Goal: Task Accomplishment & Management: Manage account settings

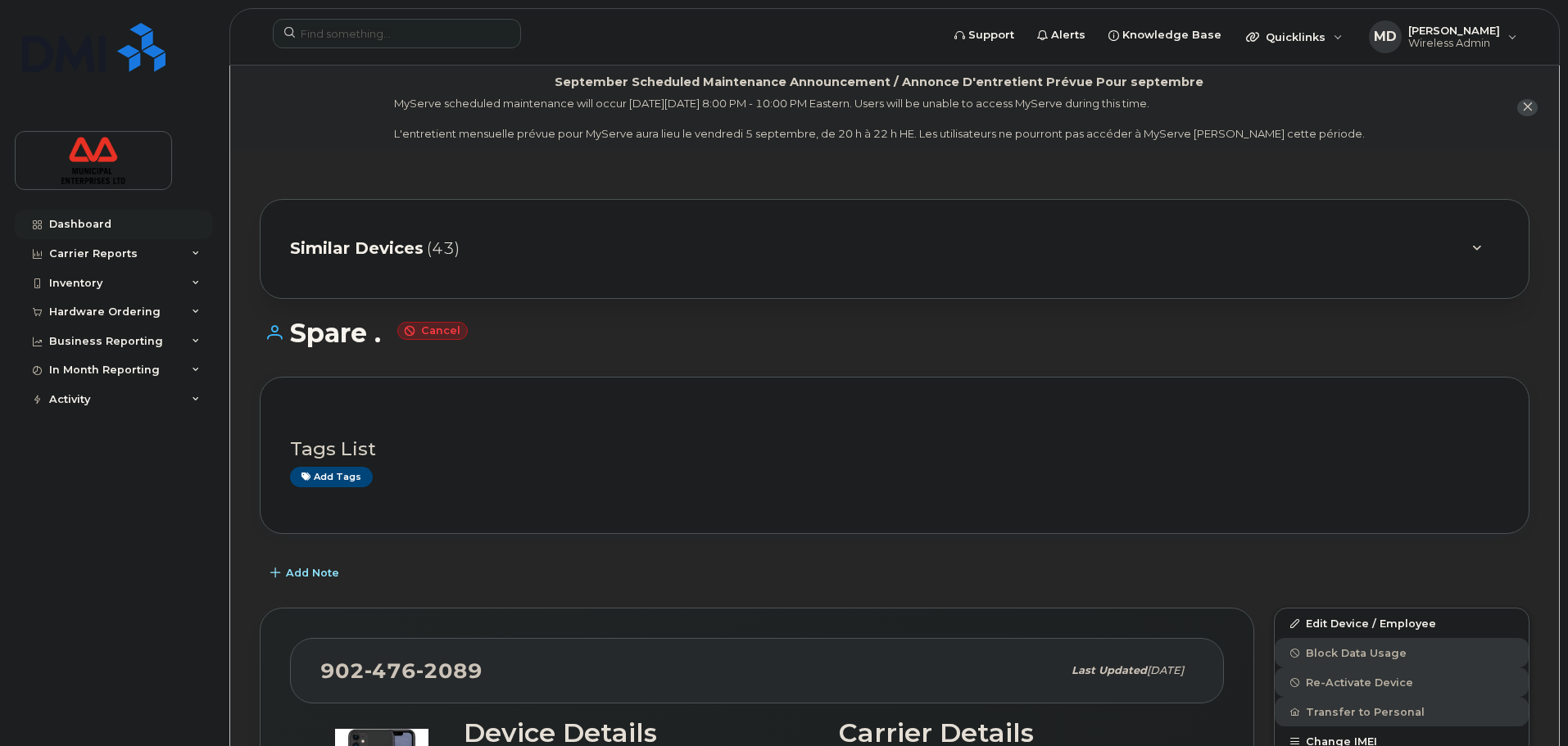
scroll to position [82, 0]
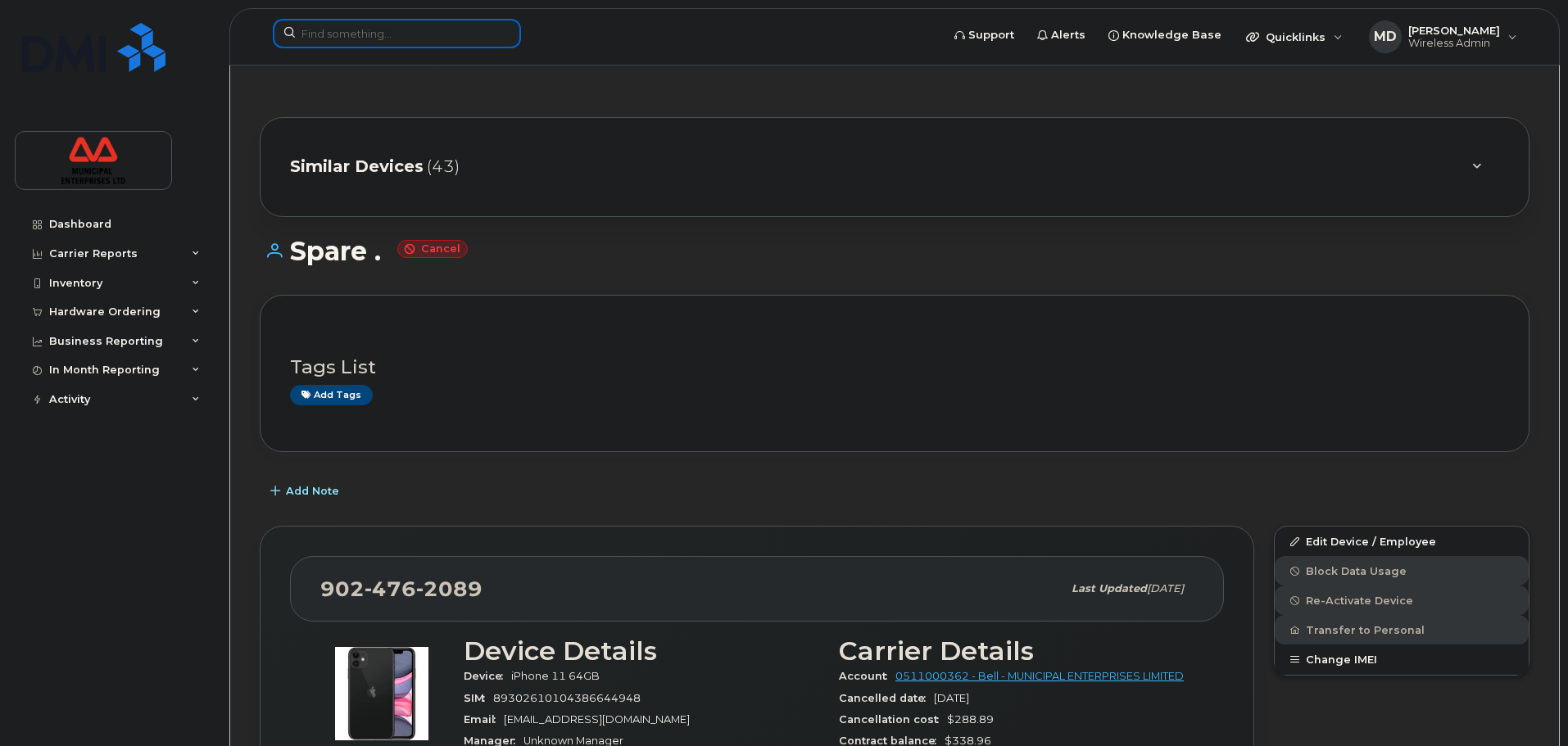
click at [407, 25] on input at bounding box center [397, 33] width 249 height 29
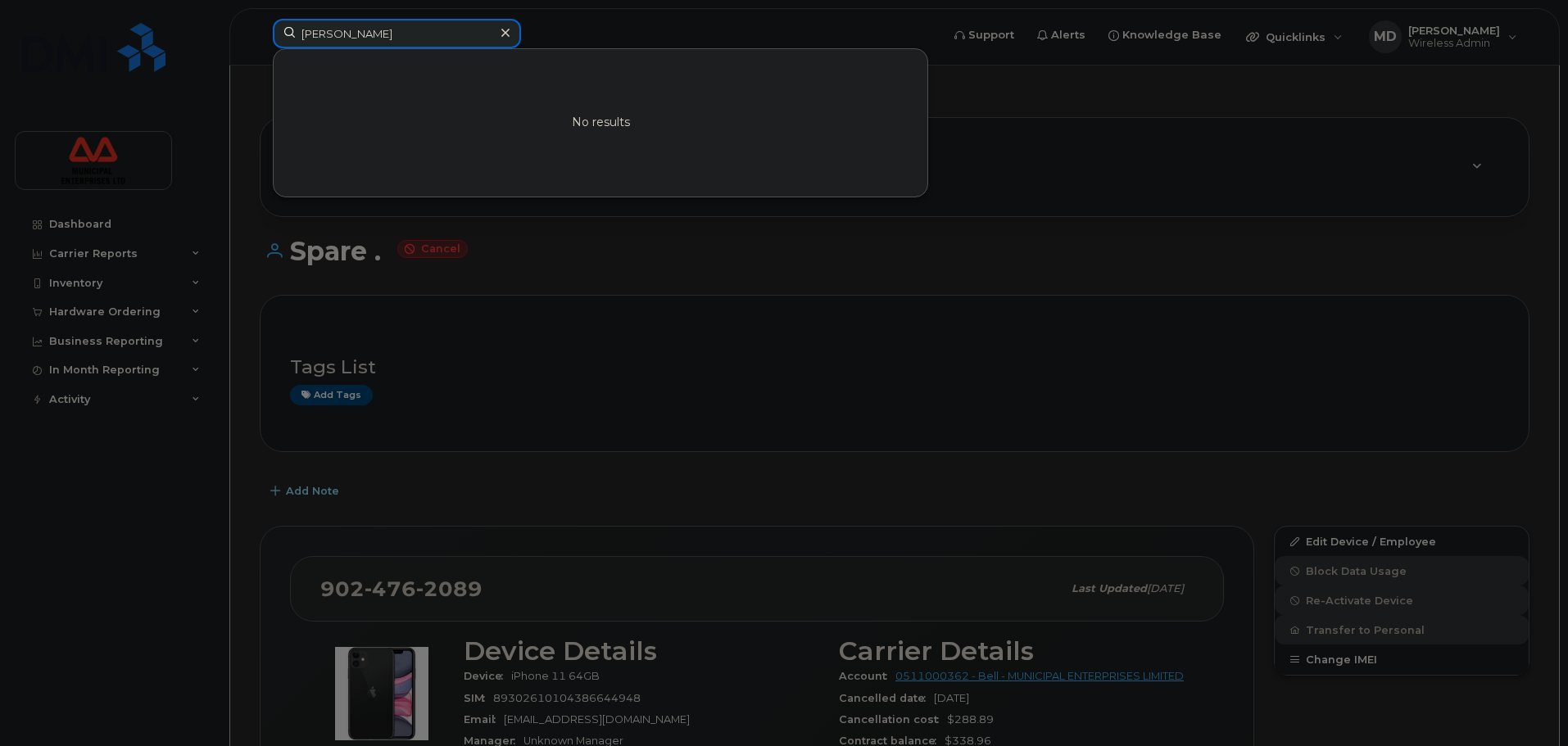
drag, startPoint x: 372, startPoint y: 38, endPoint x: 154, endPoint y: 23, distance: 218.5
click at [259, 23] on div "[PERSON_NAME] No results" at bounding box center [601, 37] width 683 height 36
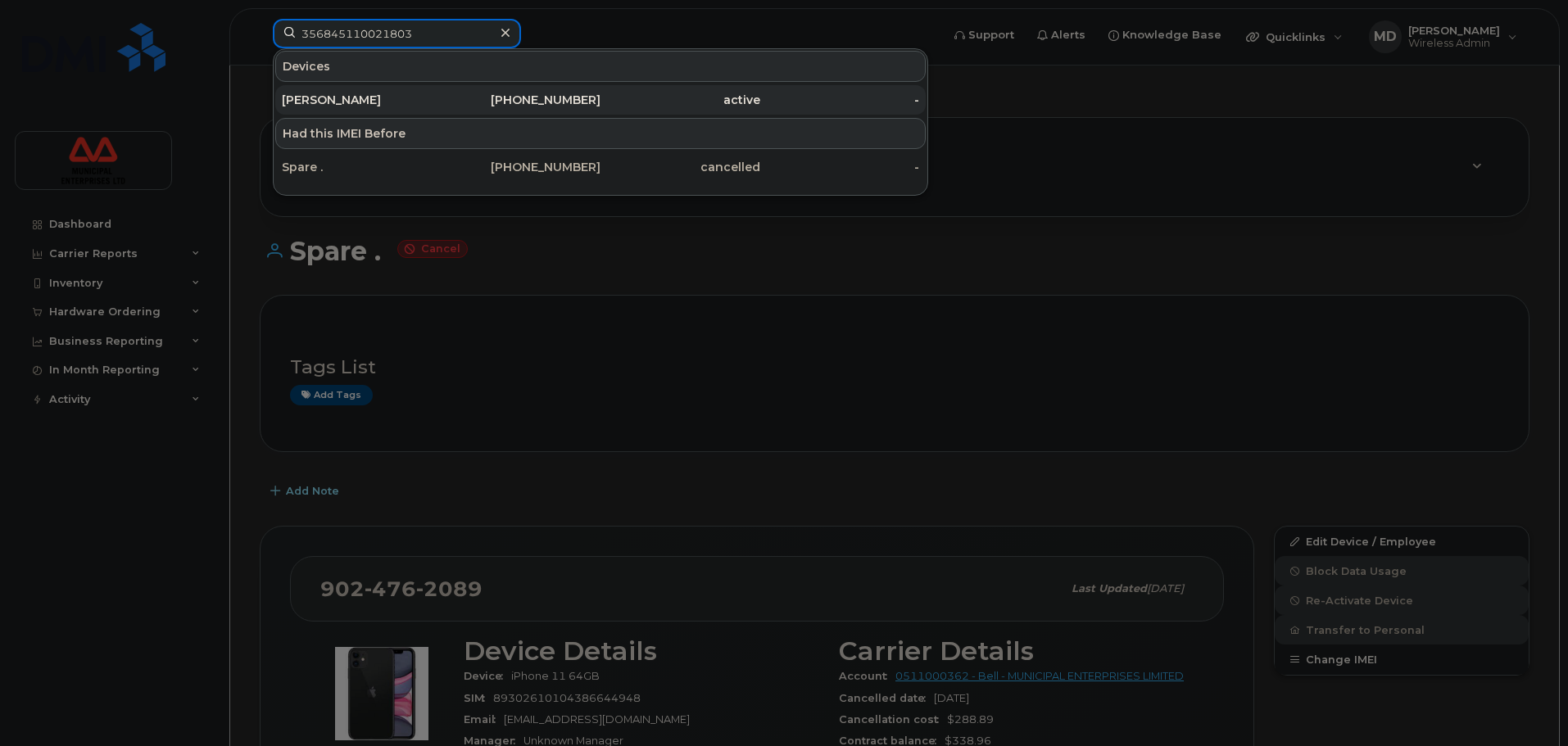
type input "356845110021803"
click at [565, 108] on div "[PHONE_NUMBER]" at bounding box center [521, 100] width 160 height 17
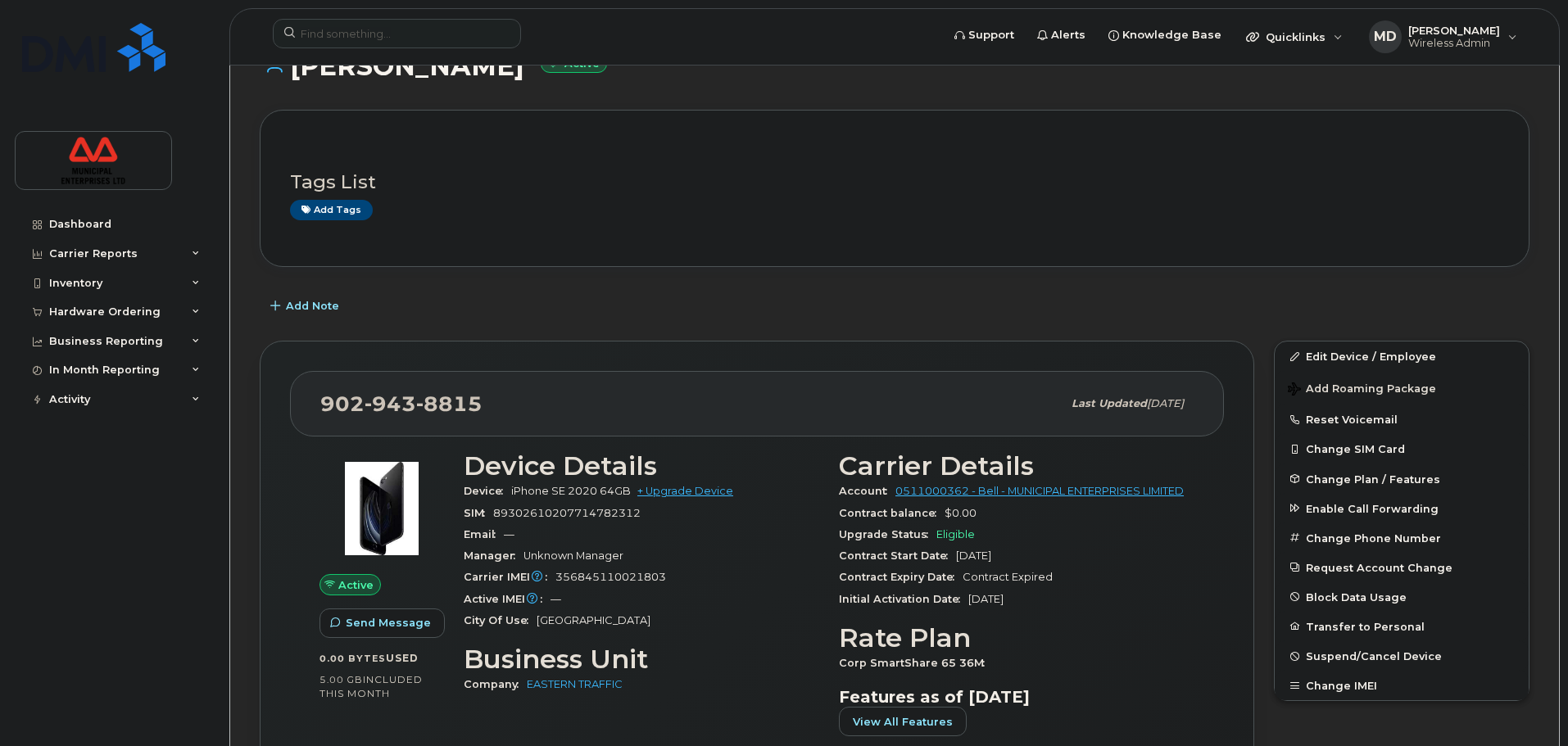
scroll to position [163, 0]
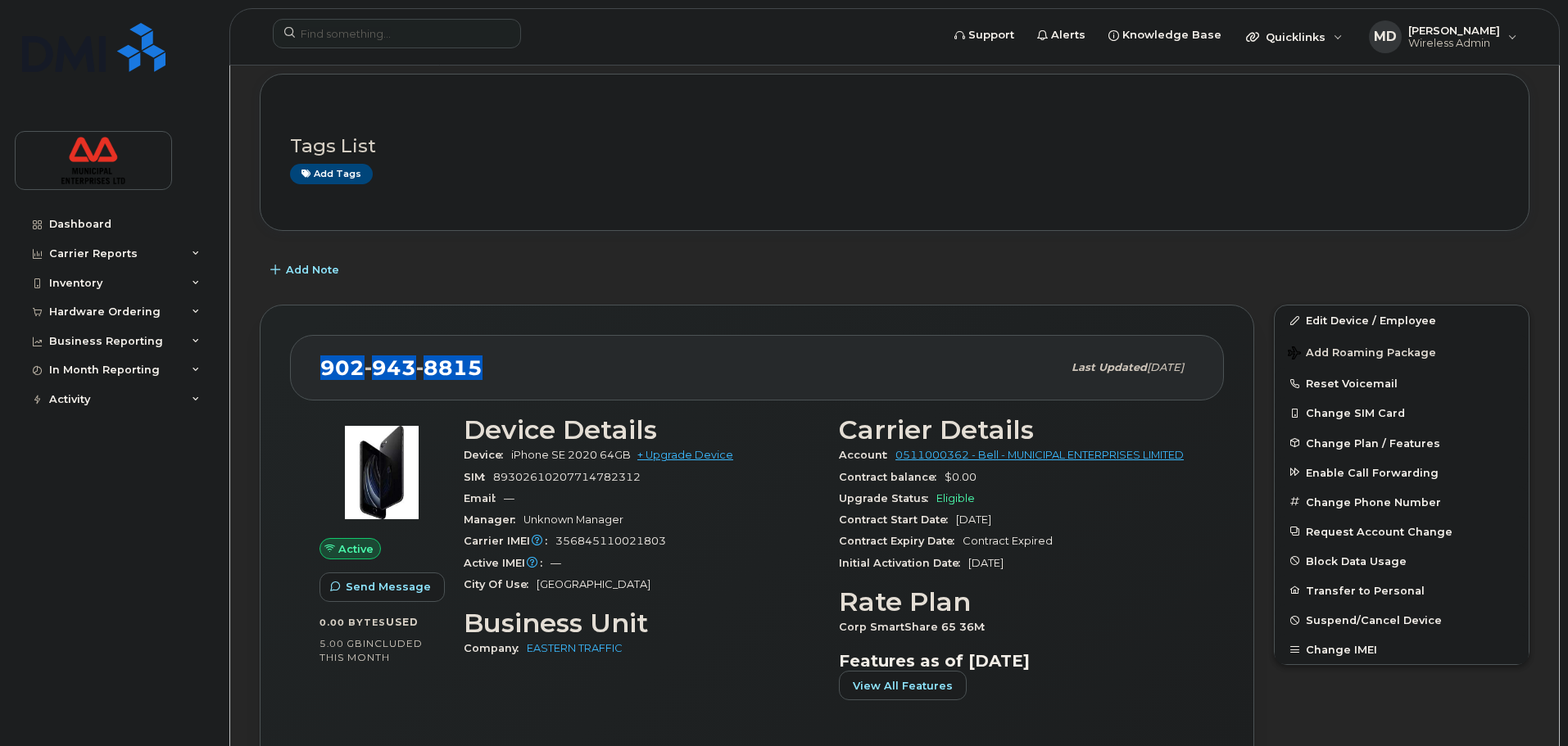
drag, startPoint x: 480, startPoint y: 370, endPoint x: 326, endPoint y: 378, distance: 154.2
click at [326, 378] on div "902 943 8815" at bounding box center [691, 367] width 741 height 34
copy span "902 943 8815"
click at [1340, 313] on link "Edit Device / Employee" at bounding box center [1401, 319] width 254 height 29
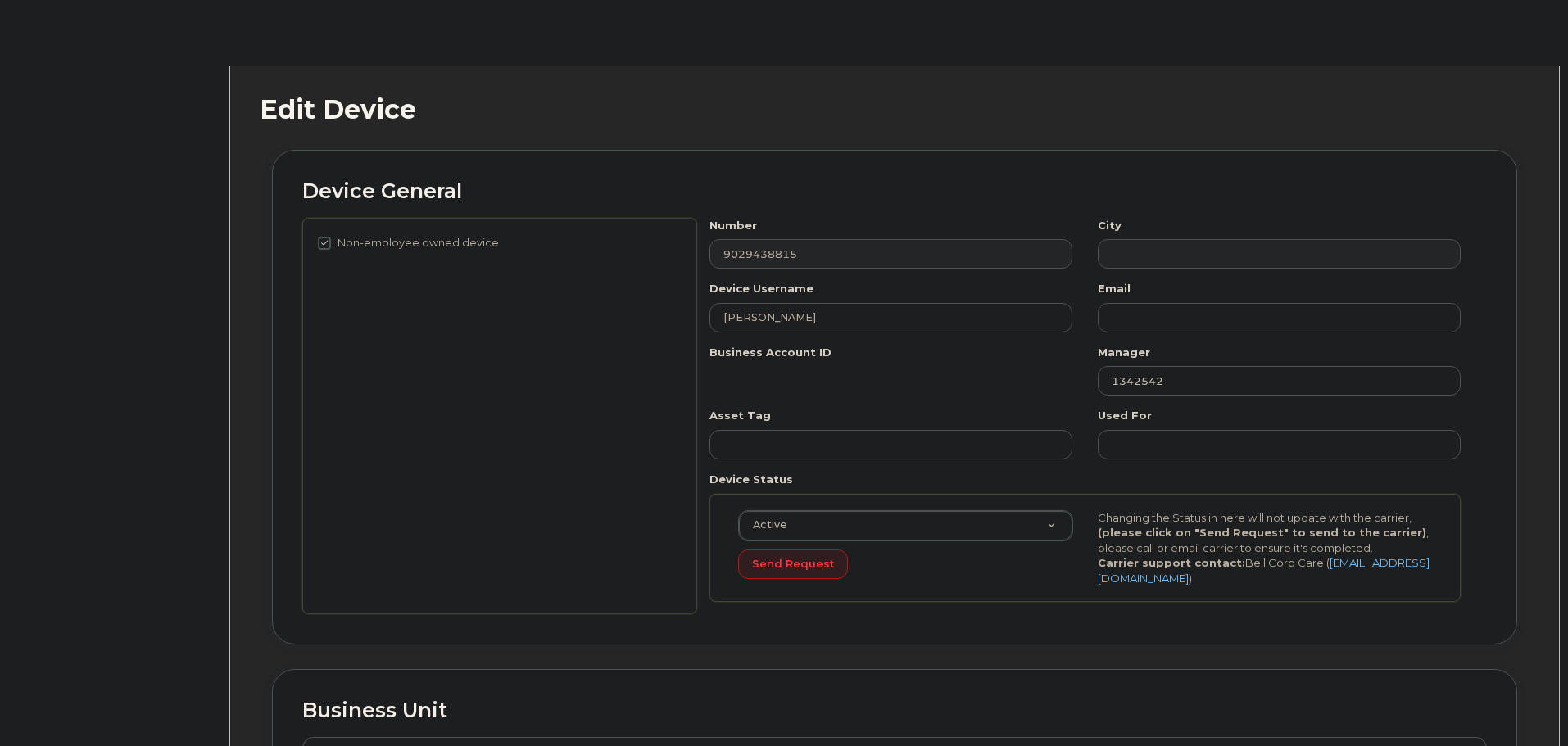
select select "3844606"
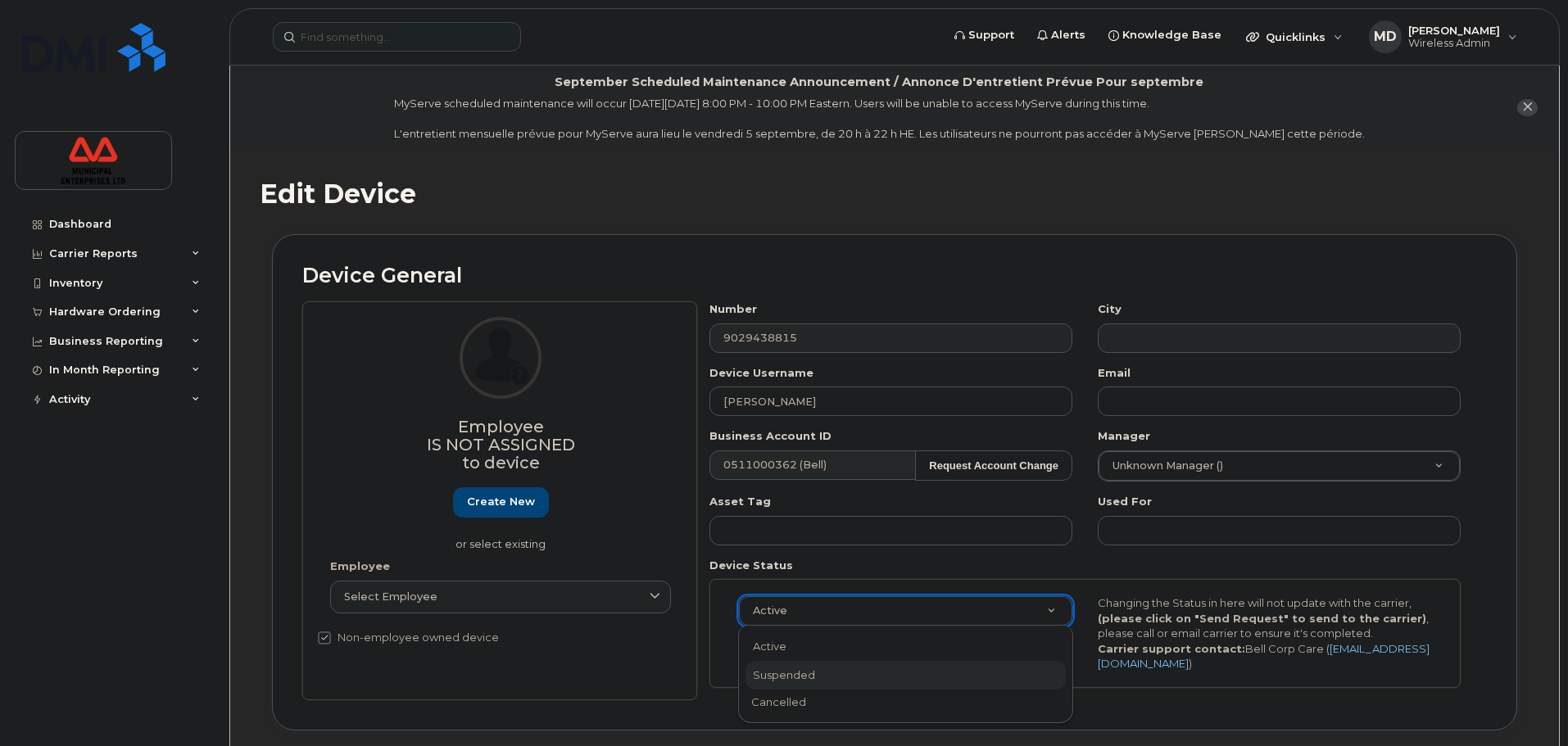
select select "suspended"
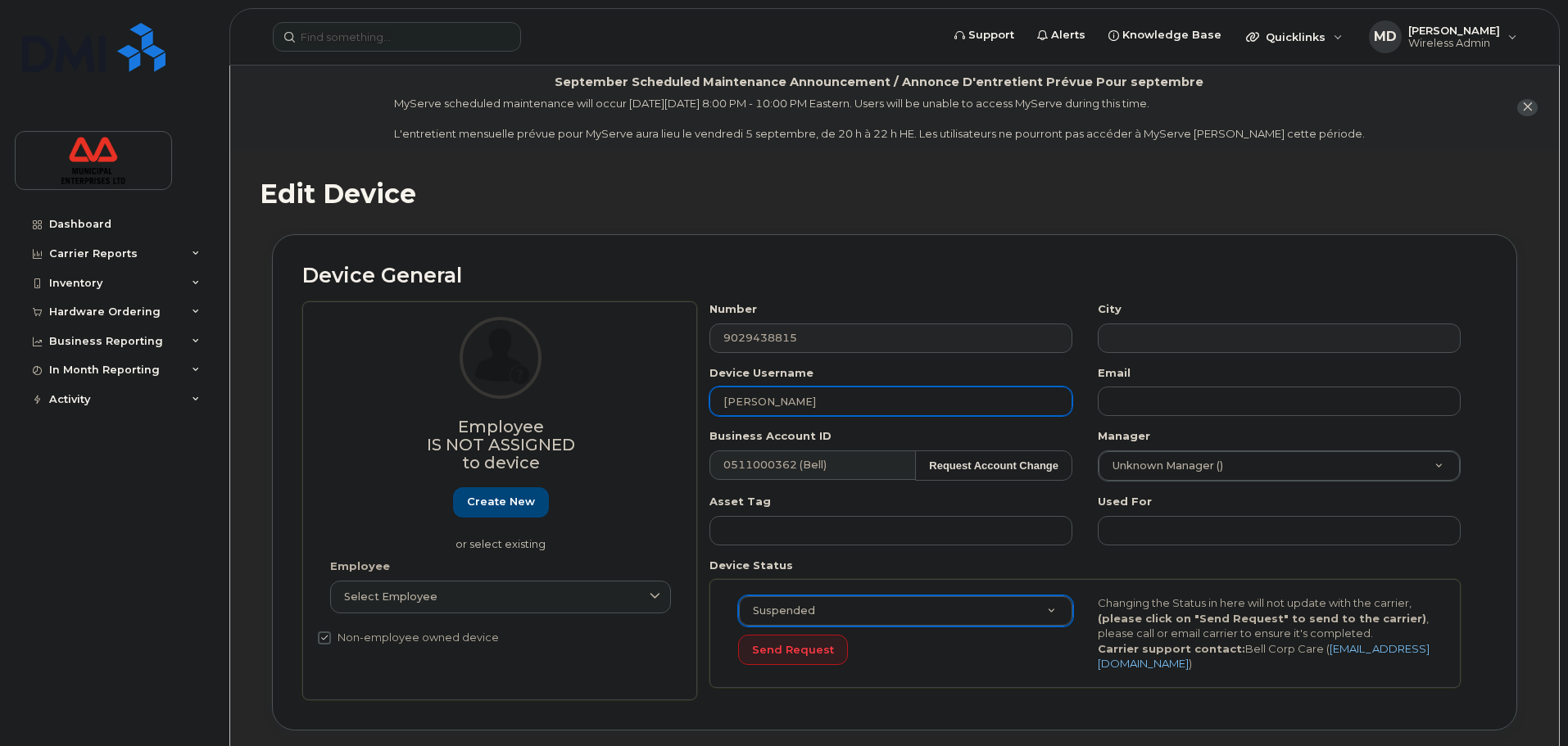
drag, startPoint x: 812, startPoint y: 408, endPoint x: 425, endPoint y: 384, distance: 387.7
click at [425, 384] on div "Employee Is not assigned to device Create new or select existing Employee Selec…" at bounding box center [894, 500] width 1184 height 398
drag, startPoint x: 970, startPoint y: 409, endPoint x: 496, endPoint y: 443, distance: 475.2
click at [496, 443] on div "Employee Is not assigned to device Create new or select existing Employee Selec…" at bounding box center [894, 500] width 1184 height 398
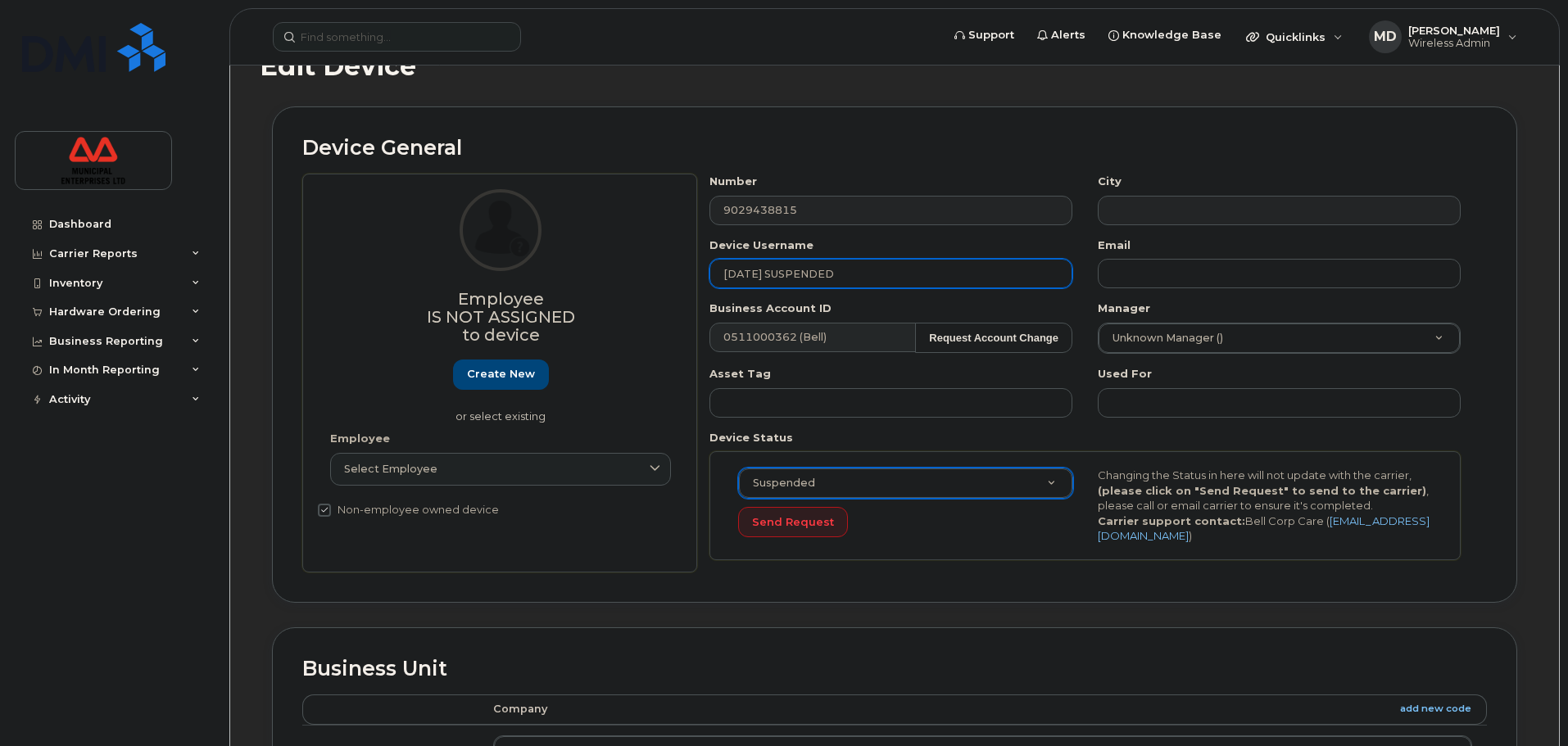
scroll to position [779, 0]
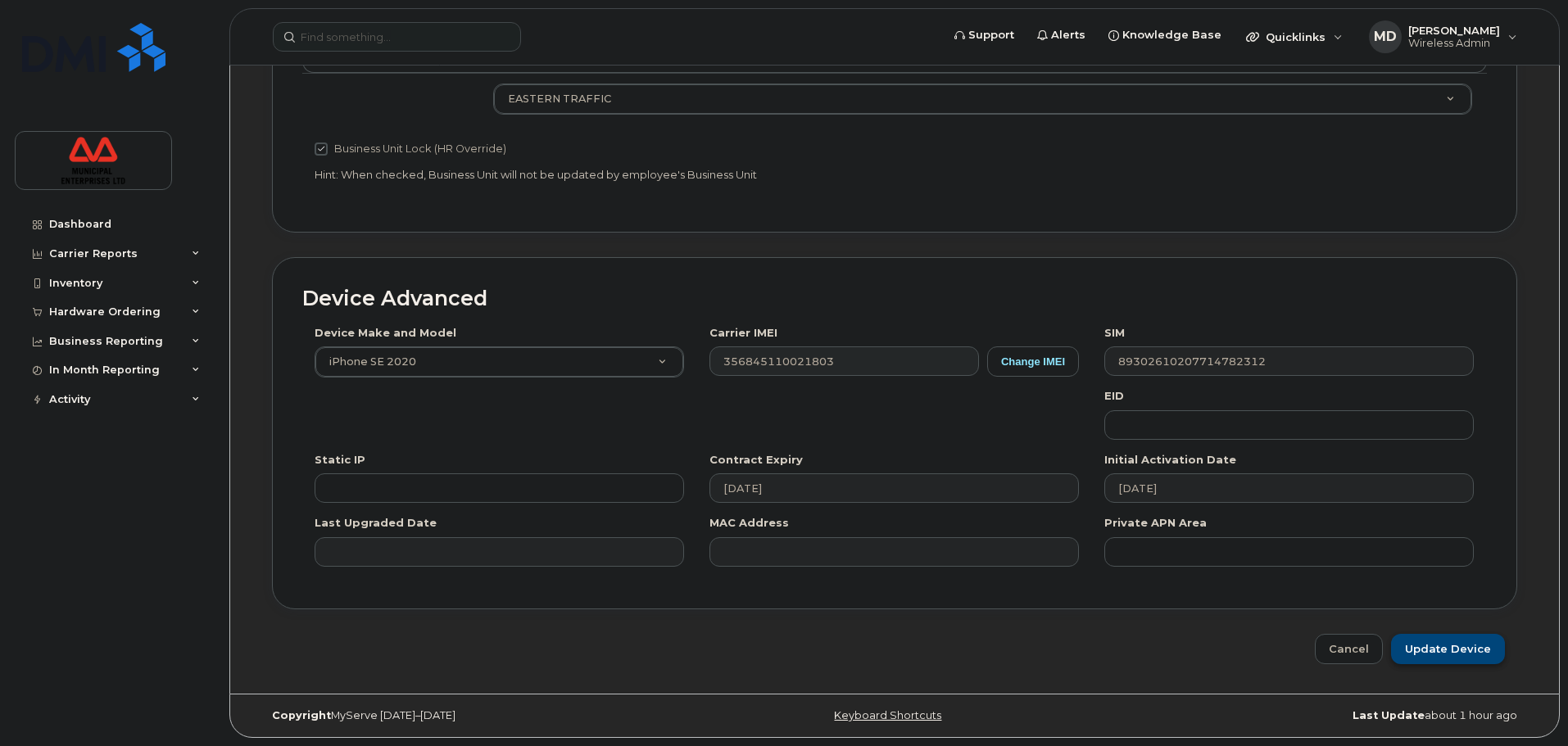
type input "AUGUST 28 2025 SUSPENDED"
click at [1444, 646] on input "Update Device" at bounding box center [1448, 648] width 114 height 30
type input "Saving..."
